Goal: Transaction & Acquisition: Purchase product/service

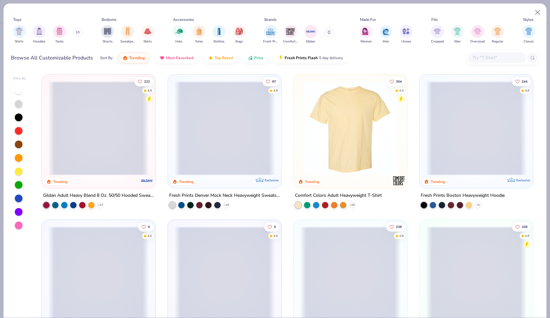
click at [191, 38] on div "Hats Totes Bottles Bags" at bounding box center [209, 35] width 77 height 24
click at [200, 36] on div "filter for Totes" at bounding box center [199, 30] width 13 height 13
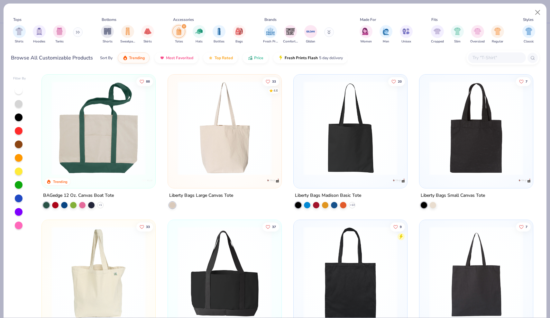
click at [88, 130] on img at bounding box center [98, 128] width 101 height 94
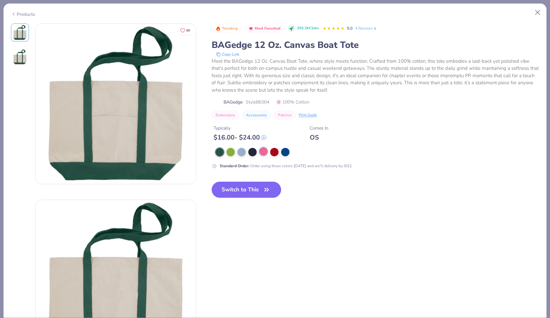
click at [266, 154] on div at bounding box center [263, 151] width 8 height 8
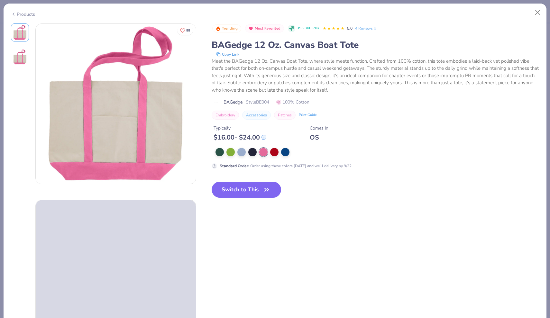
click at [530, 14] on div "Products" at bounding box center [275, 12] width 543 height 17
click at [539, 14] on button "Close" at bounding box center [538, 12] width 12 height 12
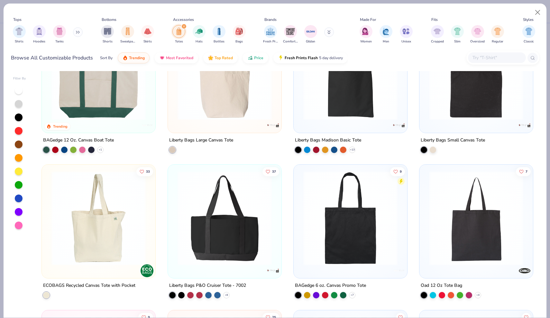
scroll to position [59, 0]
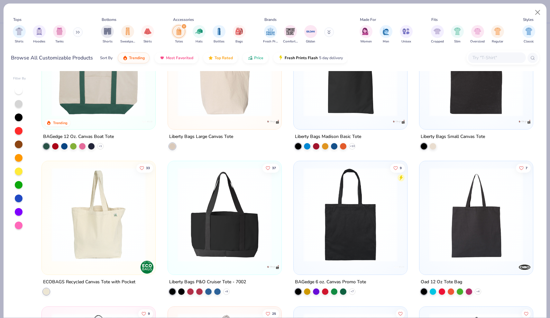
click at [102, 111] on img at bounding box center [98, 69] width 101 height 94
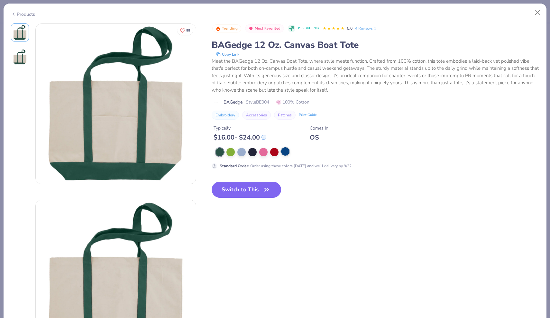
click at [285, 154] on div at bounding box center [285, 151] width 8 height 8
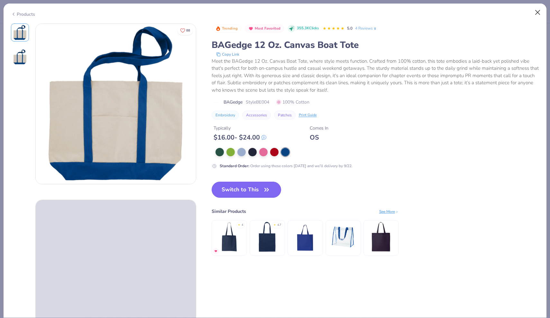
click at [538, 12] on button "Close" at bounding box center [538, 12] width 12 height 12
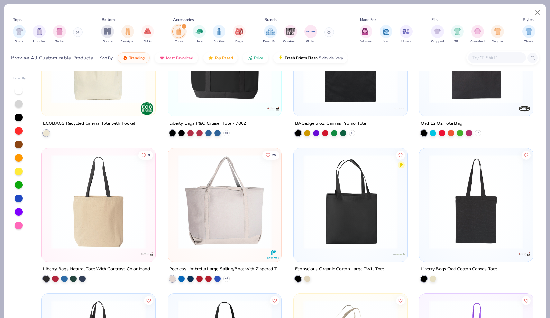
scroll to position [277, 0]
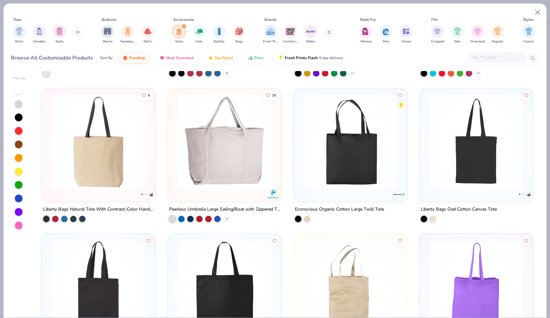
click at [128, 144] on img at bounding box center [98, 142] width 101 height 94
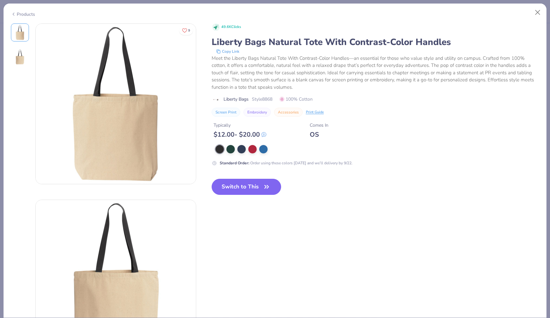
click at [22, 62] on img at bounding box center [19, 56] width 15 height 15
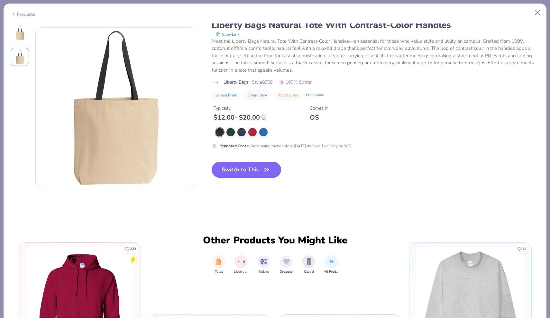
scroll to position [176, 0]
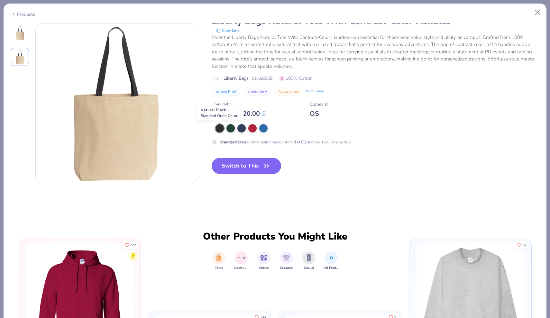
click at [221, 127] on div at bounding box center [220, 128] width 8 height 8
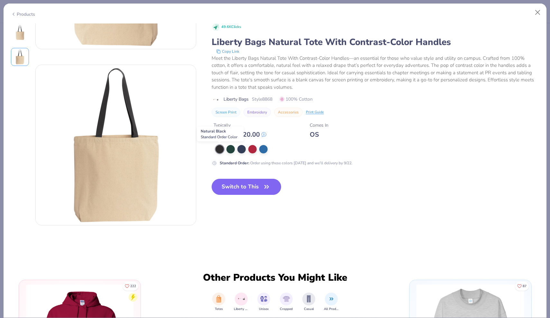
scroll to position [127, 0]
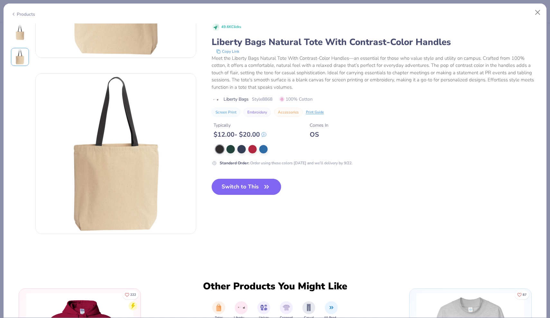
click at [19, 11] on div "Products" at bounding box center [23, 14] width 24 height 7
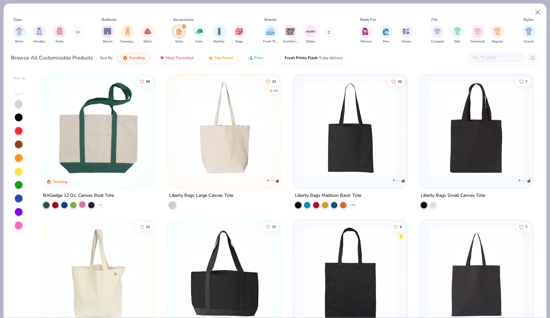
click at [80, 204] on div at bounding box center [82, 205] width 6 height 6
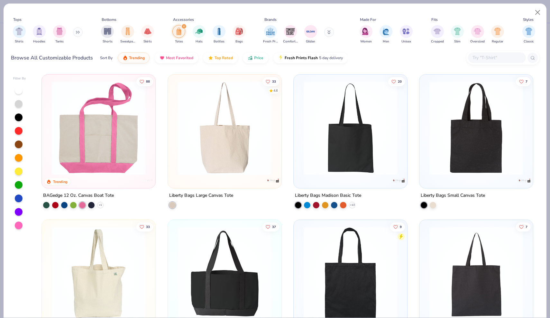
click at [94, 161] on img at bounding box center [98, 128] width 101 height 94
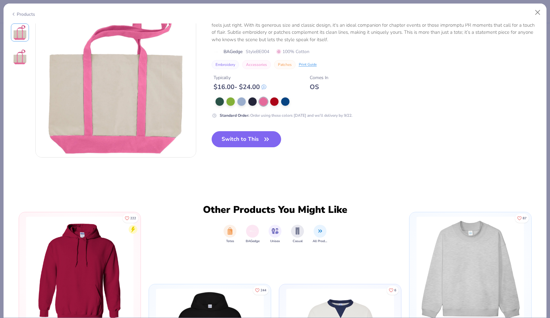
scroll to position [144, 0]
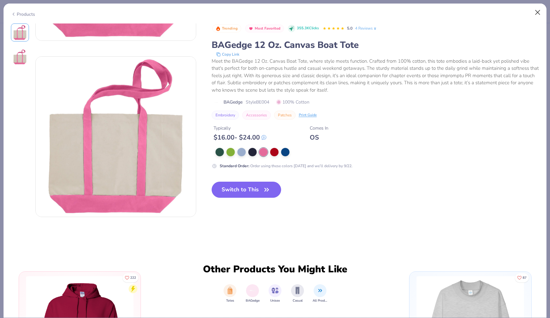
click at [538, 12] on button "Close" at bounding box center [538, 12] width 12 height 12
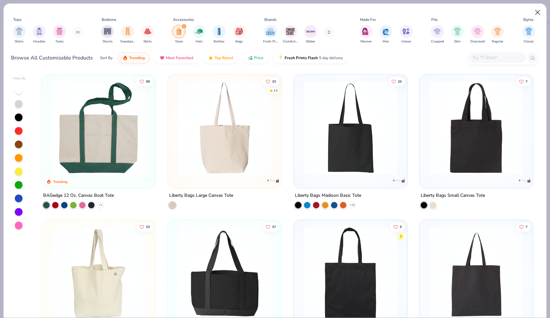
click at [540, 13] on button "Close" at bounding box center [538, 12] width 12 height 12
